Goal: Task Accomplishment & Management: Use online tool/utility

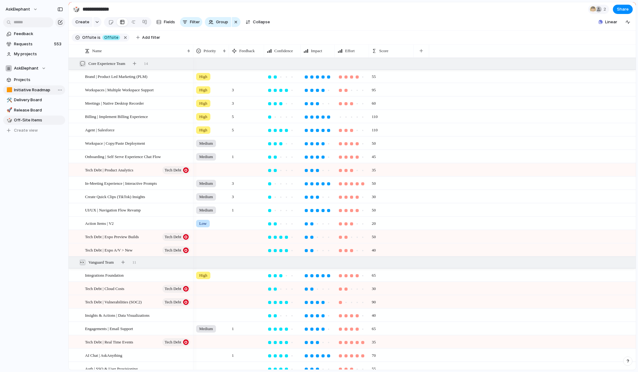
click at [31, 90] on span "Initiative Roadmap" at bounding box center [38, 90] width 49 height 6
type input "**********"
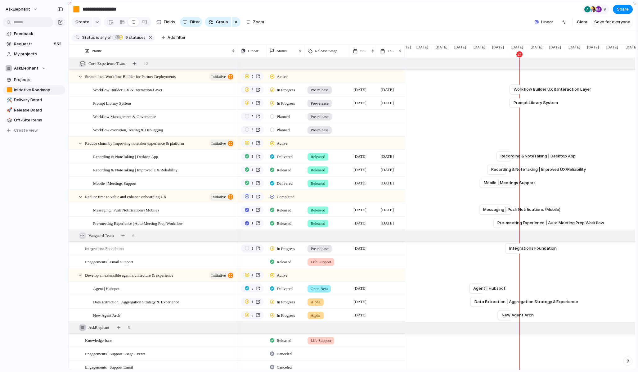
scroll to position [50, 0]
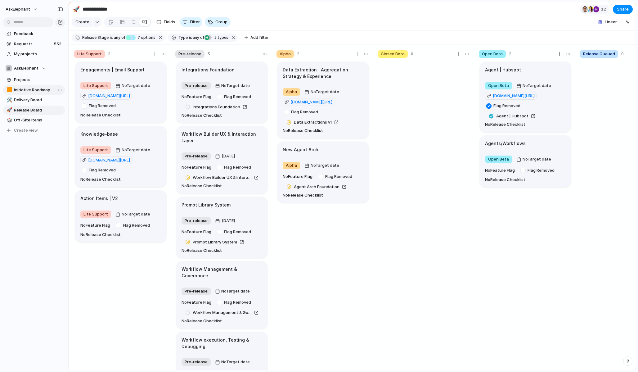
click at [26, 87] on span "Initiative Roadmap" at bounding box center [38, 90] width 49 height 6
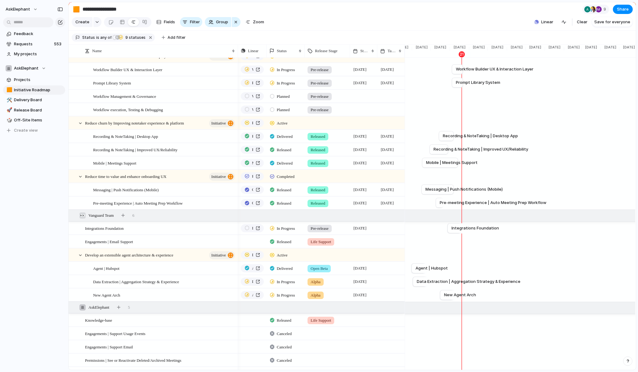
scroll to position [25, 0]
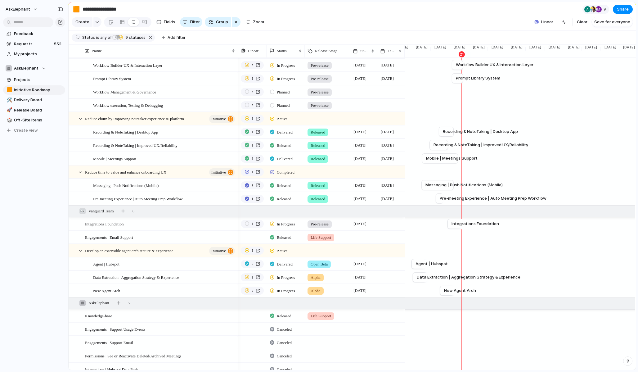
click at [273, 158] on div at bounding box center [272, 159] width 4 height 6
click at [275, 247] on div at bounding box center [274, 247] width 6 height 7
click at [272, 133] on div at bounding box center [272, 132] width 4 height 6
click at [274, 220] on div at bounding box center [273, 222] width 4 height 6
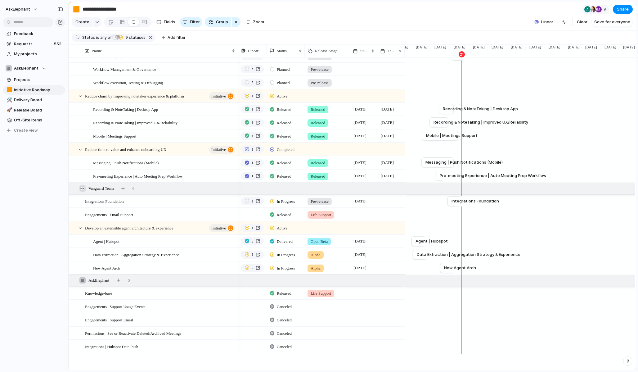
scroll to position [49, 0]
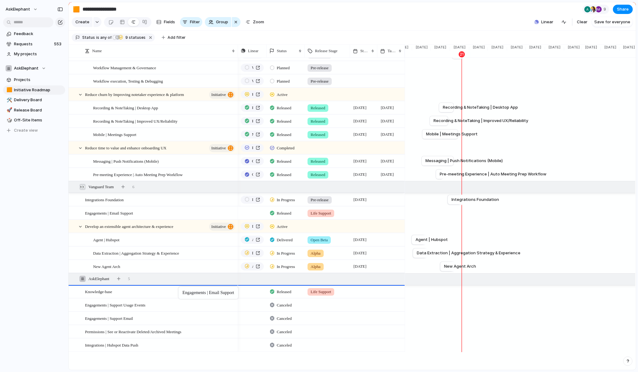
drag, startPoint x: 185, startPoint y: 212, endPoint x: 182, endPoint y: 288, distance: 75.5
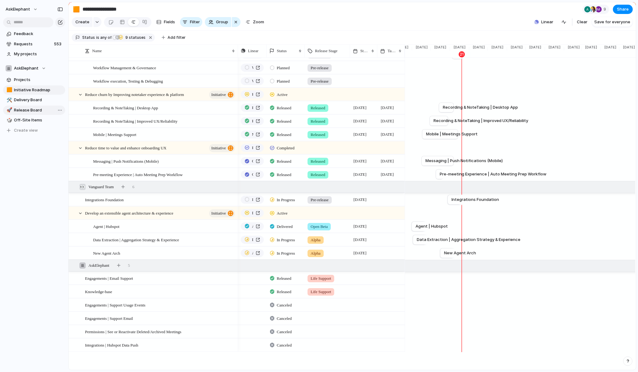
click at [33, 110] on span "Release Board" at bounding box center [38, 110] width 49 height 6
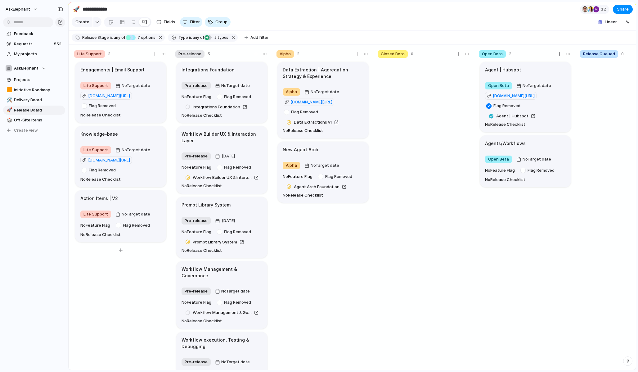
click at [143, 198] on div "Action Items | V2" at bounding box center [120, 198] width 81 height 7
click at [112, 295] on div "Engagements | Email Support Life Support No Target date us.posthog.com/project/…" at bounding box center [120, 218] width 93 height 315
click at [136, 199] on div "Action Items | V2" at bounding box center [120, 198] width 81 height 7
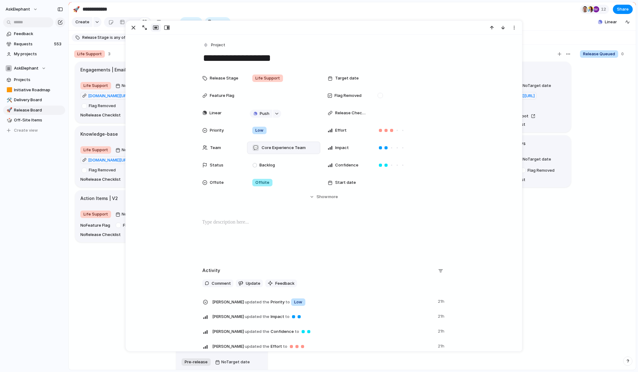
click at [275, 149] on span "Core Experience Team" at bounding box center [284, 148] width 44 height 6
click at [256, 173] on div at bounding box center [256, 173] width 11 height 11
click at [254, 181] on div at bounding box center [256, 183] width 11 height 11
click at [106, 268] on div "AskElephant 💬 Core Experience Team 👀 Vanguard Team" at bounding box center [319, 186] width 638 height 372
click at [44, 89] on span "Initiative Roadmap" at bounding box center [38, 90] width 49 height 6
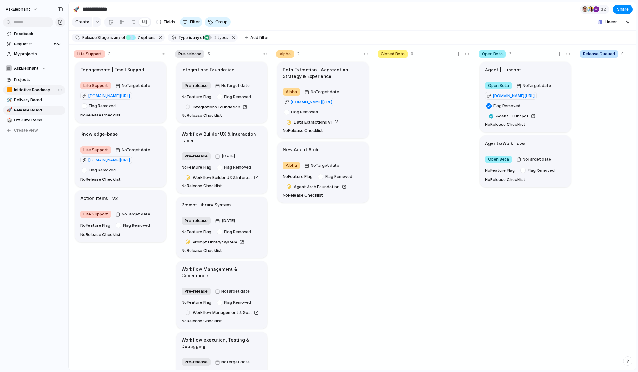
click at [35, 90] on span "Initiative Roadmap" at bounding box center [38, 90] width 49 height 6
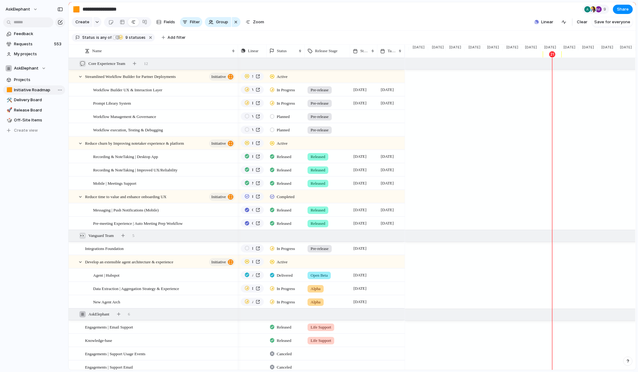
scroll to position [0, 545]
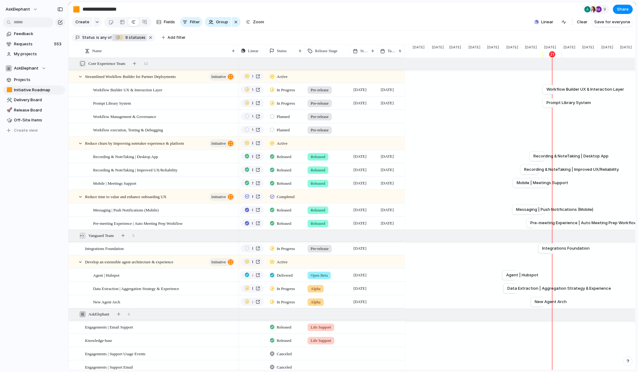
click at [129, 38] on span "9 statuses" at bounding box center [134, 38] width 22 height 6
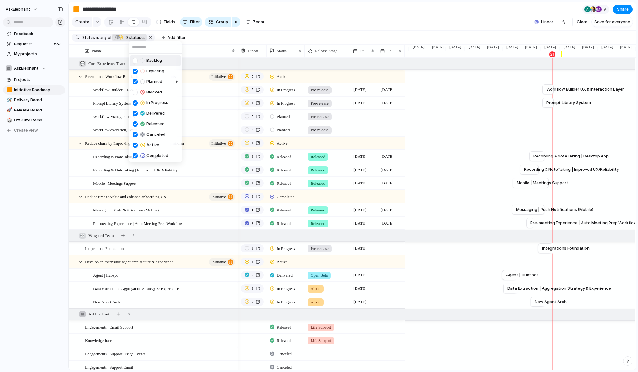
click at [136, 61] on div at bounding box center [134, 60] width 5 height 5
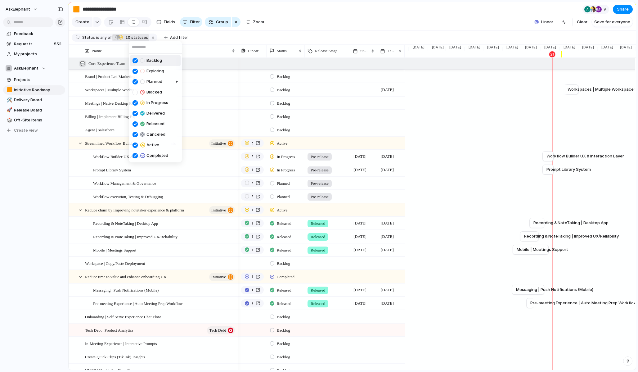
click at [136, 61] on div at bounding box center [134, 60] width 5 height 5
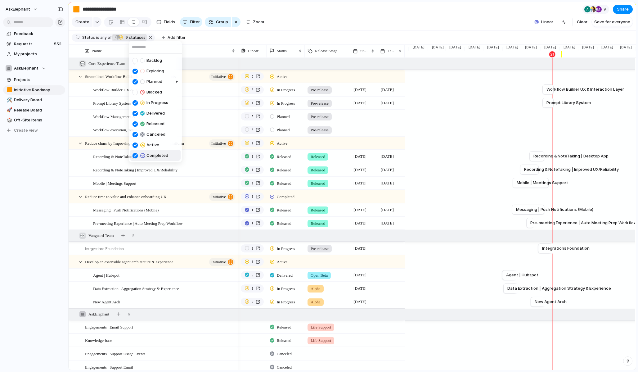
click at [345, 29] on div "Backlog Exploring Planned Blocked In Progress Delivered Released Canceled Activ…" at bounding box center [319, 186] width 638 height 372
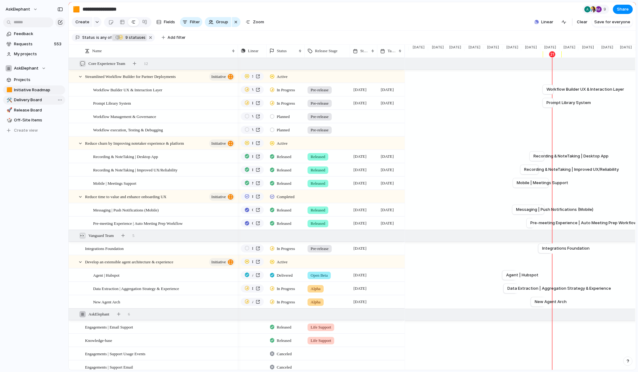
click at [38, 100] on span "Delivery Board" at bounding box center [38, 100] width 49 height 6
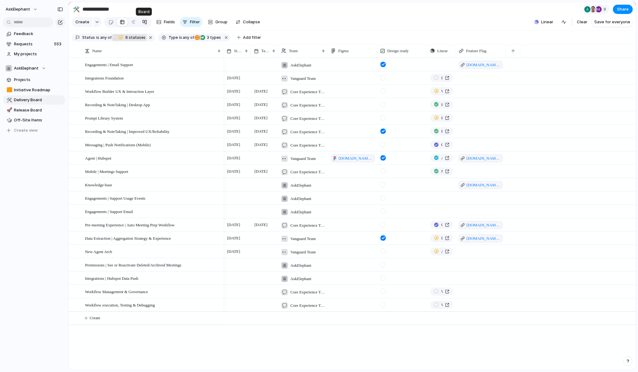
click at [143, 22] on div at bounding box center [144, 22] width 5 height 10
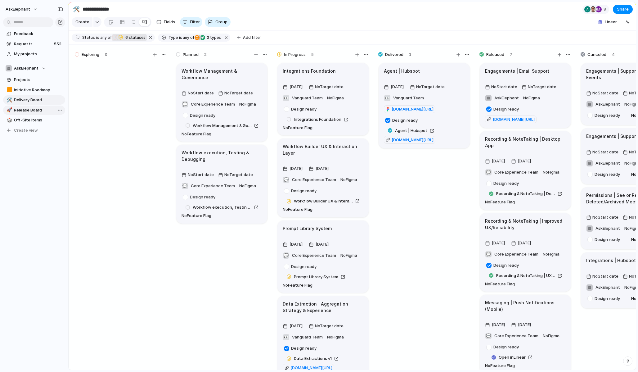
click at [29, 112] on span "Release Board" at bounding box center [38, 110] width 49 height 6
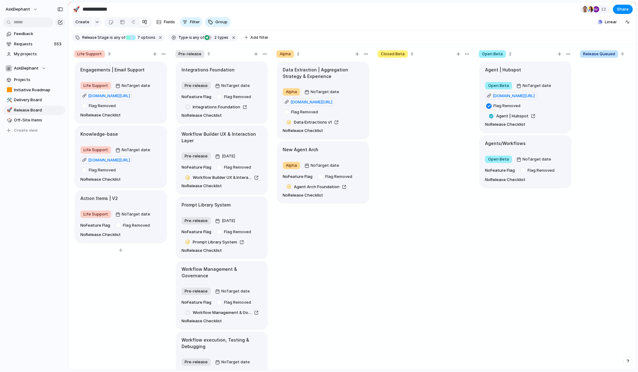
click at [140, 198] on div "Action Items | V2" at bounding box center [120, 198] width 81 height 7
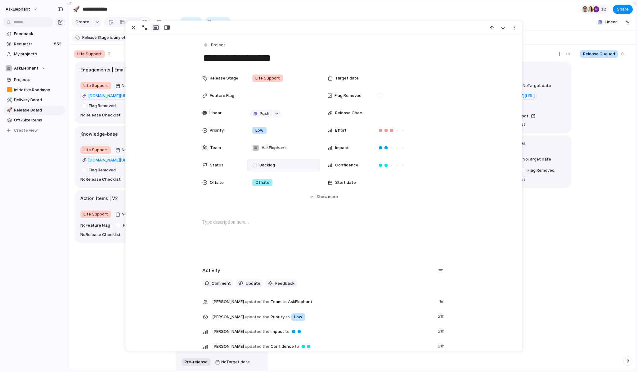
click at [258, 165] on div "Backlog" at bounding box center [265, 164] width 24 height 7
click at [256, 212] on div at bounding box center [255, 213] width 4 height 6
click at [99, 287] on div "Engagements | Email Support Life Support No Target date us.posthog.com/project/…" at bounding box center [120, 218] width 93 height 315
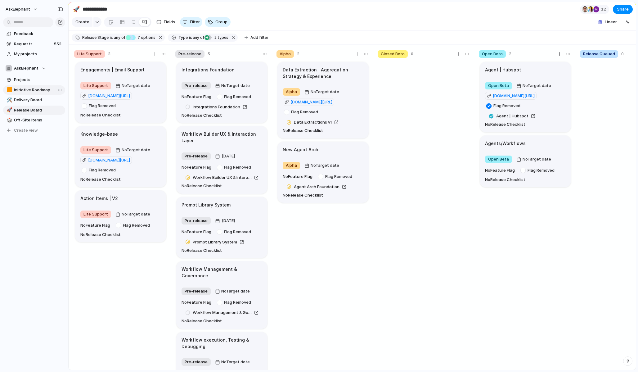
click at [37, 90] on span "Initiative Roadmap" at bounding box center [38, 90] width 49 height 6
type input "**********"
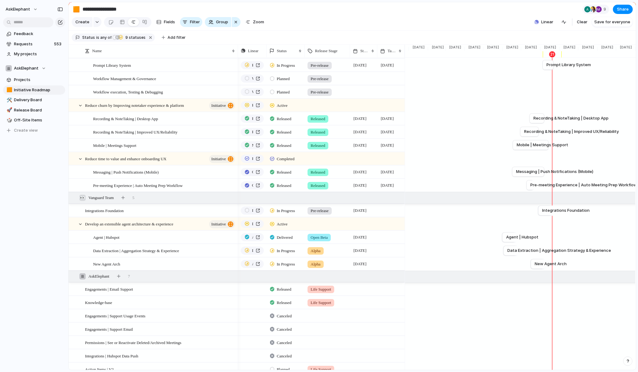
scroll to position [64, 0]
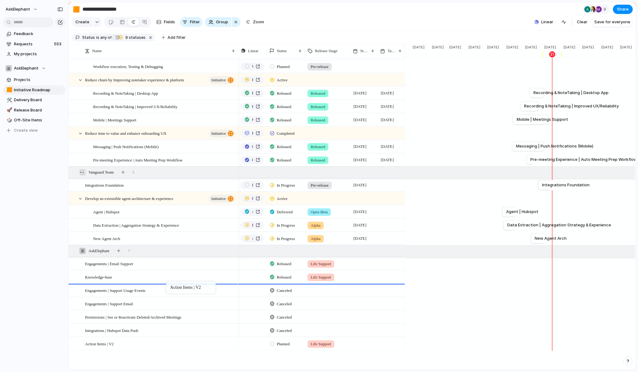
drag, startPoint x: 167, startPoint y: 343, endPoint x: 169, endPoint y: 282, distance: 60.9
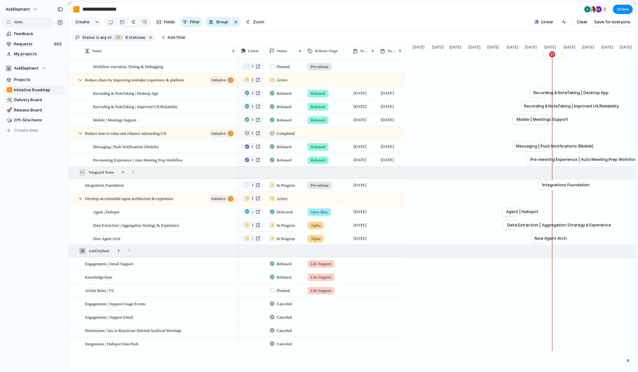
click at [280, 290] on span "Planned" at bounding box center [283, 290] width 13 height 6
click at [136, 293] on div "Backlog Exploring Planned Blocked In Progress Delivered Released Canceled" at bounding box center [319, 186] width 638 height 372
click at [120, 290] on div "Action Items | V2" at bounding box center [160, 290] width 151 height 13
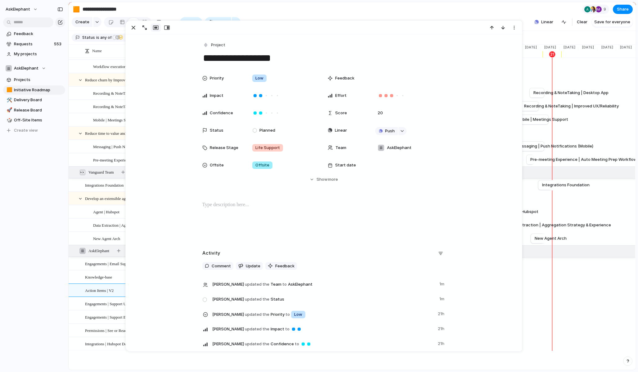
click at [283, 57] on textarea "**********" at bounding box center [323, 58] width 243 height 13
click at [371, 11] on section "**********" at bounding box center [352, 9] width 567 height 14
type textarea "**********"
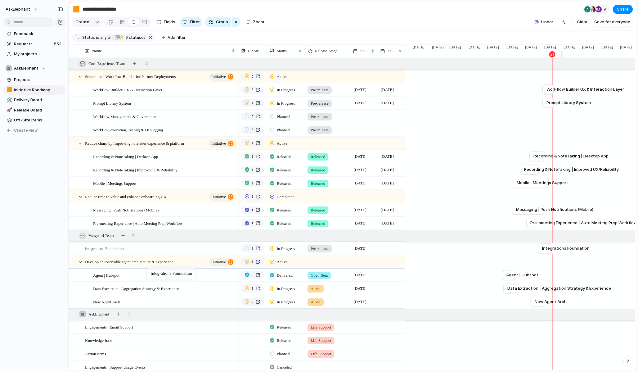
drag, startPoint x: 146, startPoint y: 250, endPoint x: 150, endPoint y: 268, distance: 18.9
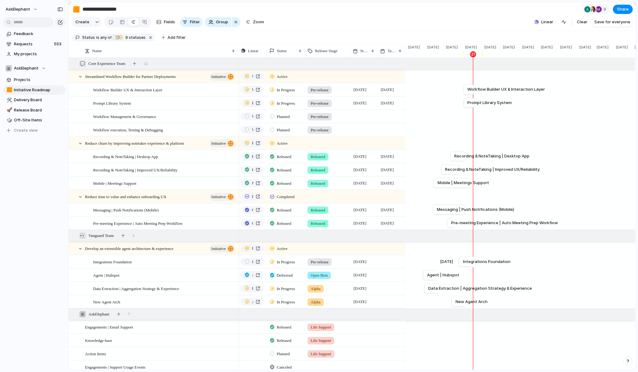
scroll to position [0, 620]
